Goal: Task Accomplishment & Management: Manage account settings

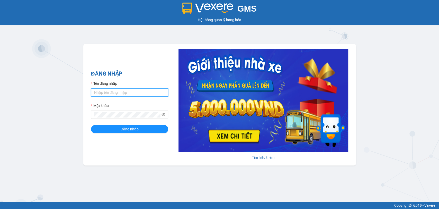
click at [117, 90] on input "Tên đăng nhập" at bounding box center [129, 92] width 77 height 8
type input "thuynhatrang.namhailimo"
click at [91, 125] on button "Đăng nhập" at bounding box center [129, 129] width 77 height 8
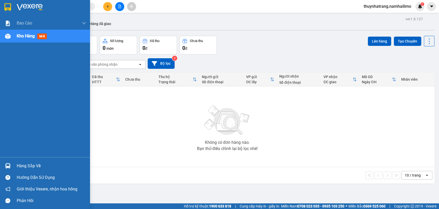
click at [7, 6] on img at bounding box center [7, 7] width 7 height 8
